Goal: Information Seeking & Learning: Learn about a topic

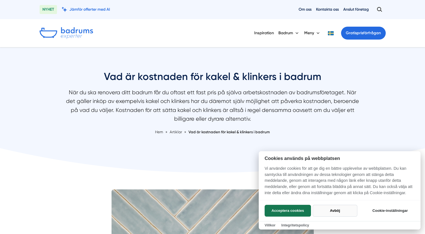
click at [333, 209] on button "Avböj" at bounding box center [335, 211] width 45 height 12
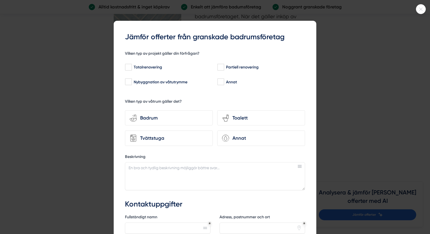
scroll to position [1153, 0]
click at [125, 67] on input "Totalrenovering" at bounding box center [128, 68] width 6 height 6
checkbox input "true"
click at [146, 118] on div "Badrum" at bounding box center [172, 118] width 71 height 8
click at [0, 0] on input "bathroom-tub-towel Badrum" at bounding box center [0, 0] width 0 height 0
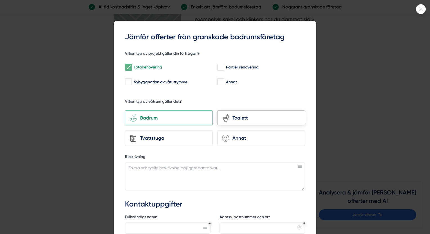
click at [238, 120] on div "Toalett" at bounding box center [264, 118] width 71 height 8
click at [0, 0] on input "toilet-seat Toalett" at bounding box center [0, 0] width 0 height 0
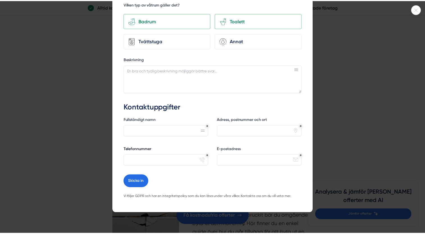
scroll to position [0, 0]
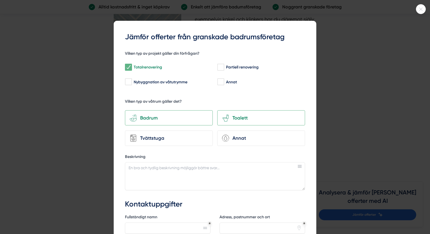
click at [418, 8] on icon at bounding box center [420, 9] width 9 height 3
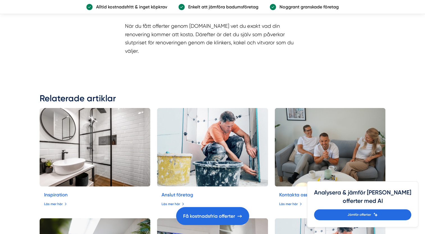
scroll to position [1546, 0]
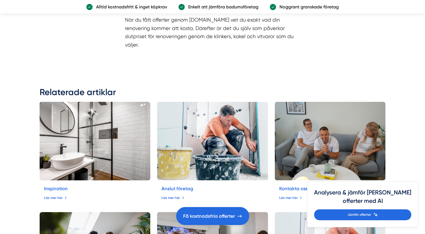
click at [123, 131] on img at bounding box center [95, 141] width 116 height 83
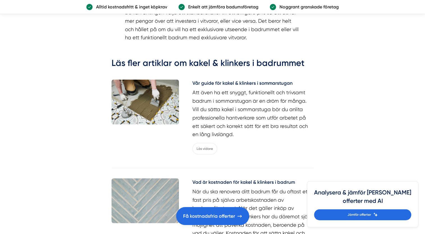
scroll to position [928, 0]
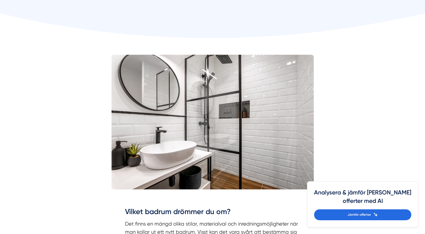
scroll to position [199, 0]
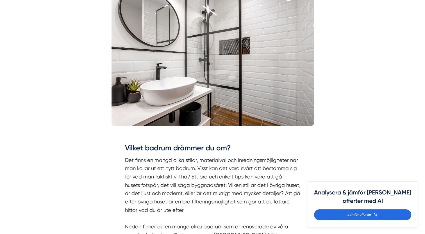
click at [261, 94] on img at bounding box center [213, 58] width 202 height 135
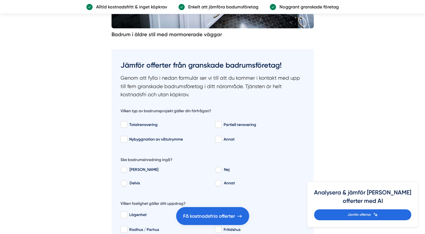
scroll to position [1942, 0]
